Goal: Find specific page/section: Find specific page/section

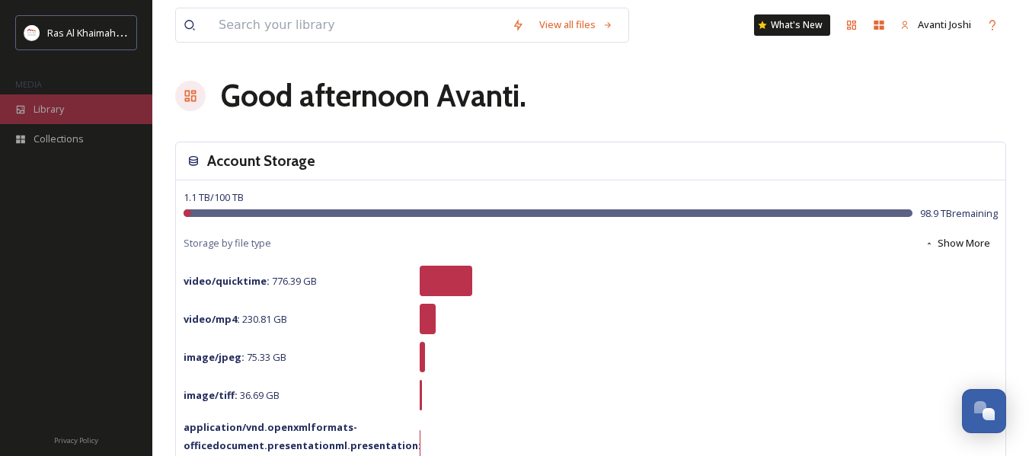
click at [57, 104] on span "Library" at bounding box center [49, 109] width 30 height 14
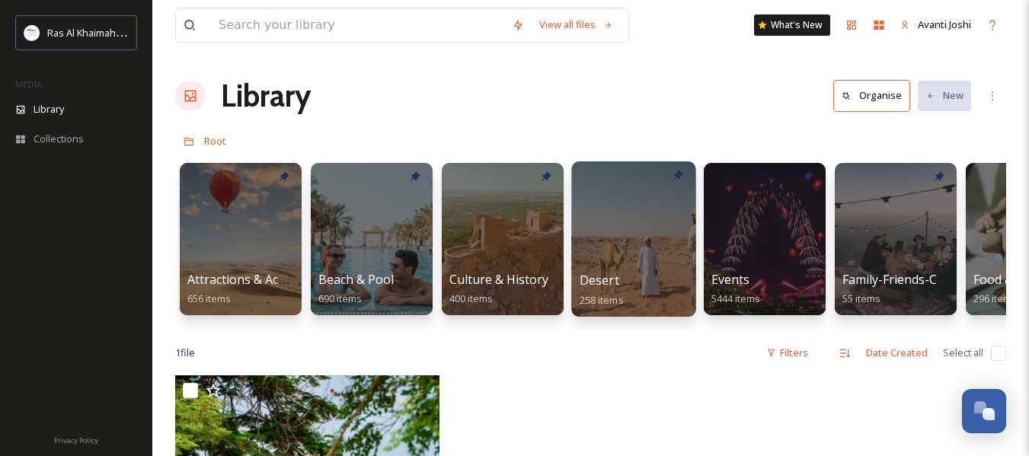
click at [648, 253] on div at bounding box center [633, 238] width 124 height 155
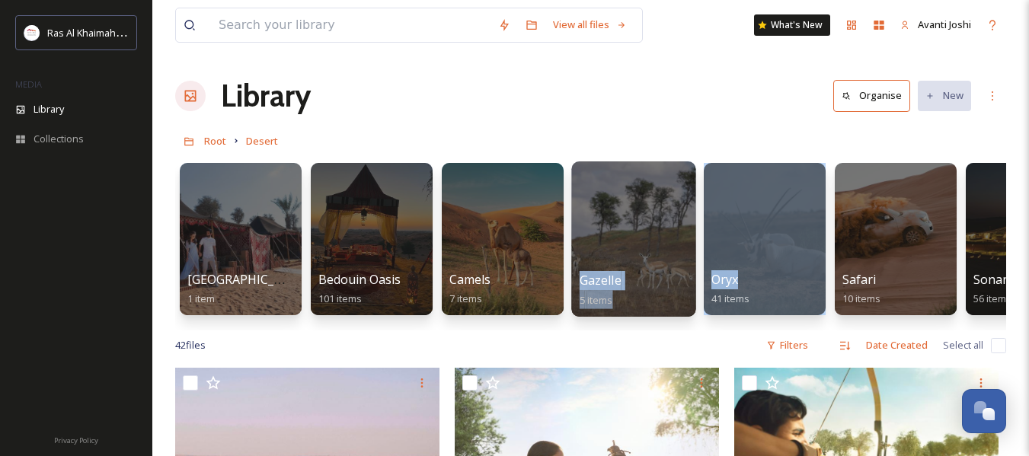
drag, startPoint x: 772, startPoint y: 277, endPoint x: 690, endPoint y: 285, distance: 81.9
click at [690, 285] on div "[GEOGRAPHIC_DATA] 1 item Bedouin Oasis 101 items Camels 7 items Gazelle 5 items…" at bounding box center [590, 242] width 831 height 175
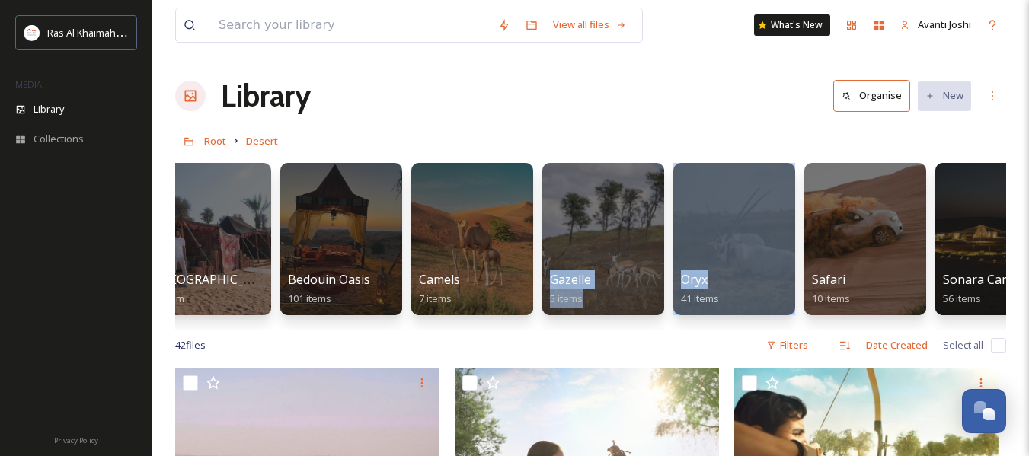
scroll to position [0, 86]
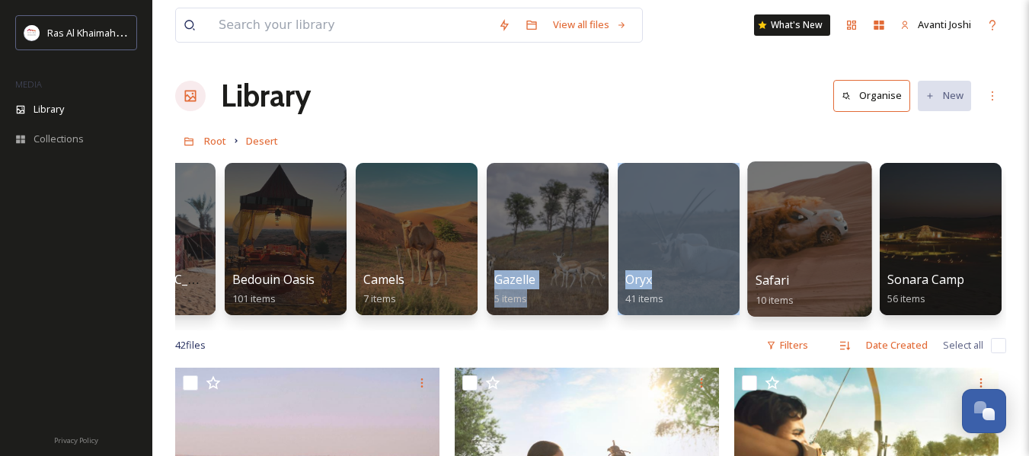
click at [781, 284] on span "Safari" at bounding box center [773, 280] width 34 height 17
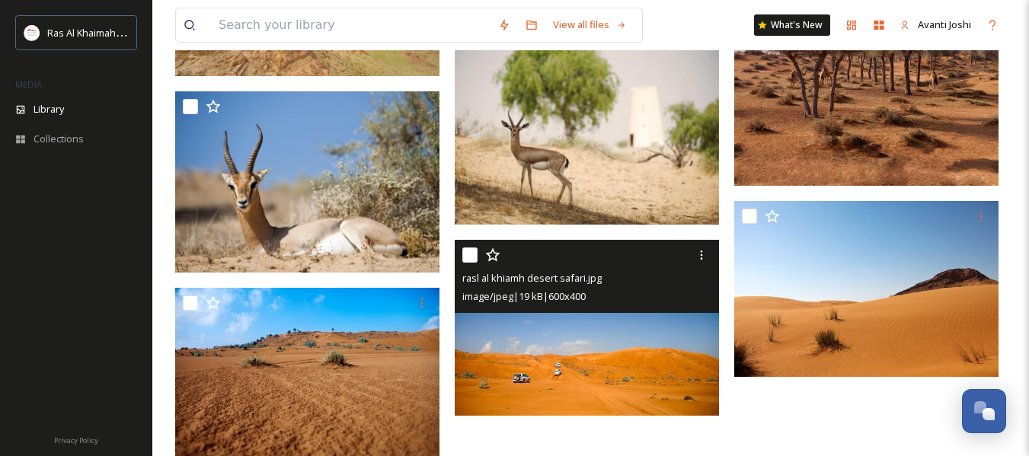
scroll to position [2923, 0]
